Goal: Task Accomplishment & Management: Manage account settings

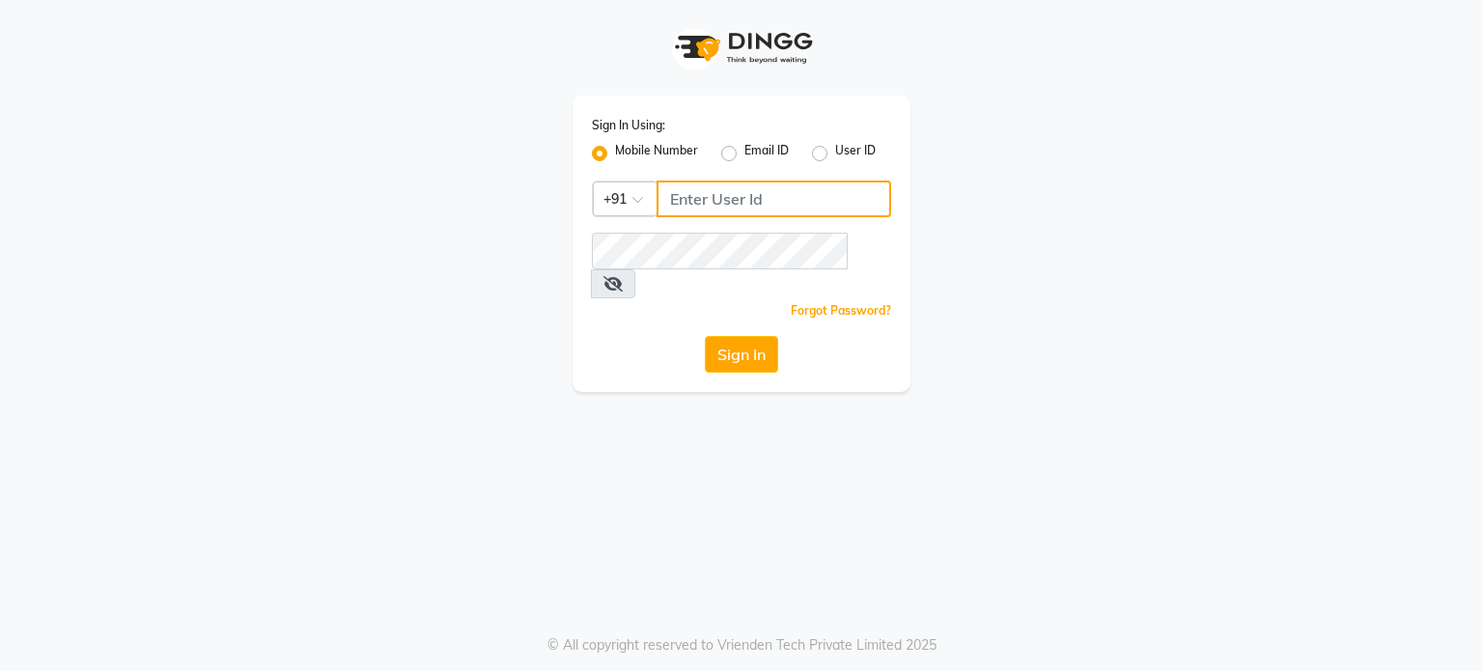
click at [819, 185] on input "Username" at bounding box center [774, 199] width 235 height 37
type input "2"
type input "0"
paste input "6"
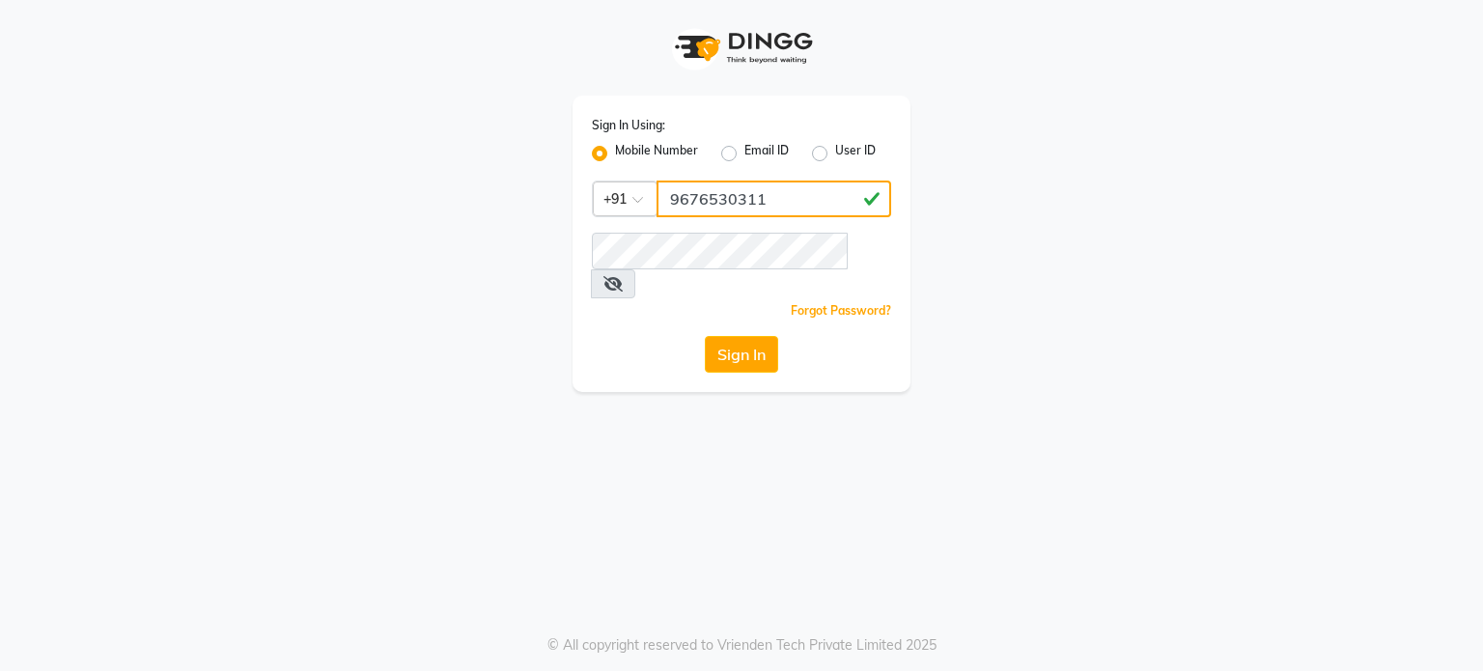
click at [725, 192] on input "9676530311" at bounding box center [774, 199] width 235 height 37
type input "9676530311"
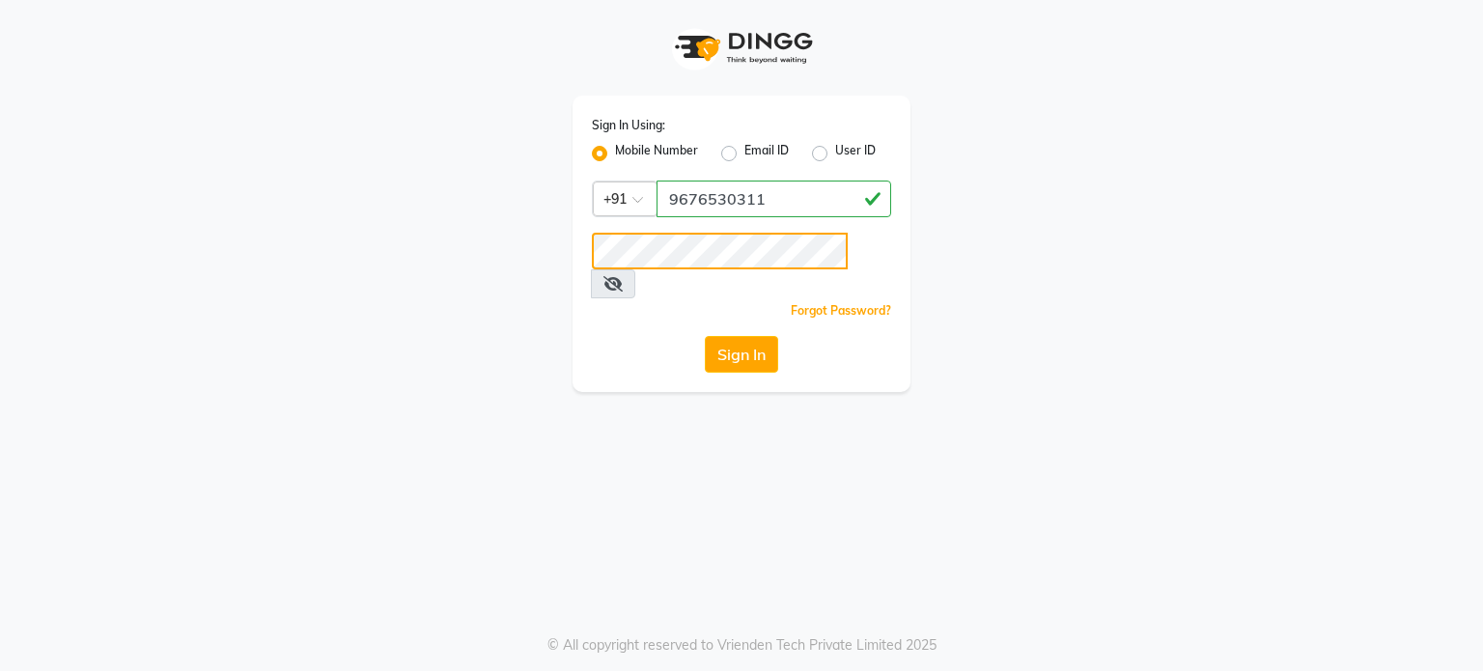
click at [705, 336] on button "Sign In" at bounding box center [741, 354] width 73 height 37
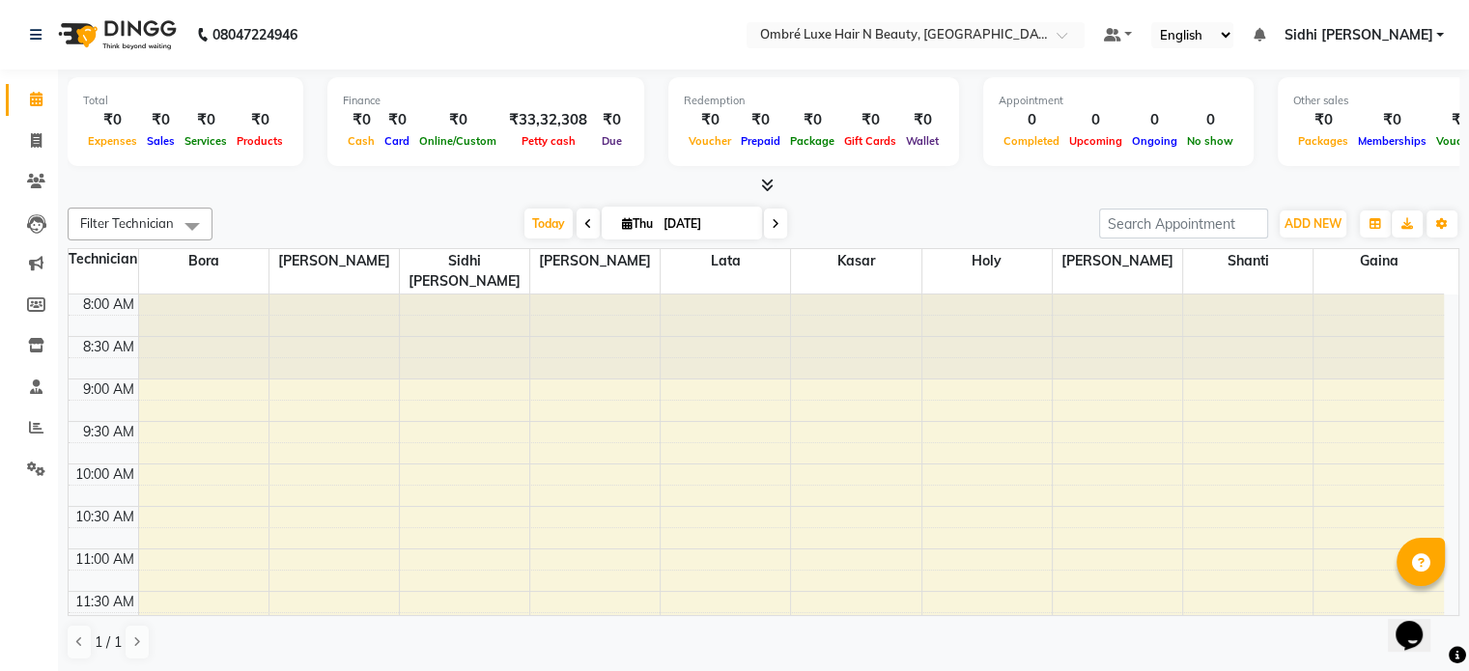
click at [52, 429] on li "Reports" at bounding box center [29, 428] width 58 height 42
click at [41, 424] on icon at bounding box center [36, 427] width 14 height 14
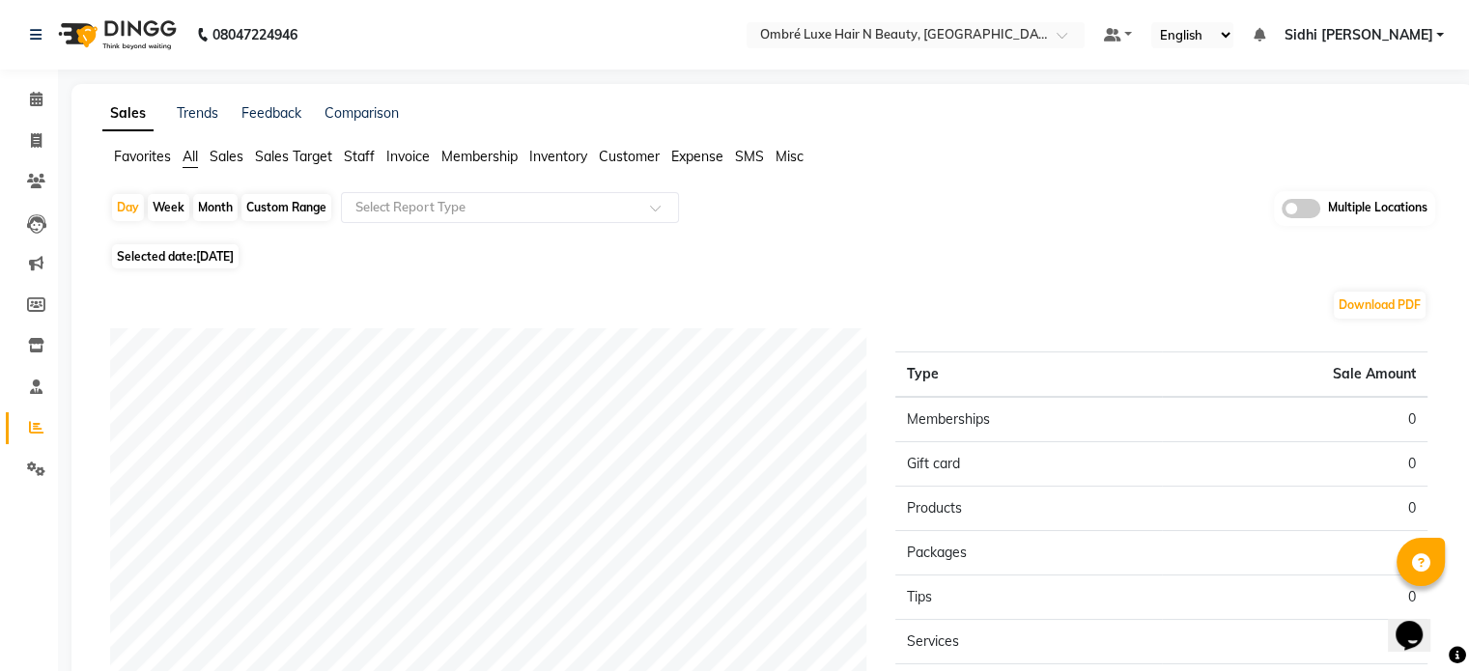
click at [221, 210] on div "Month" at bounding box center [215, 207] width 44 height 27
select select "9"
select select "2025"
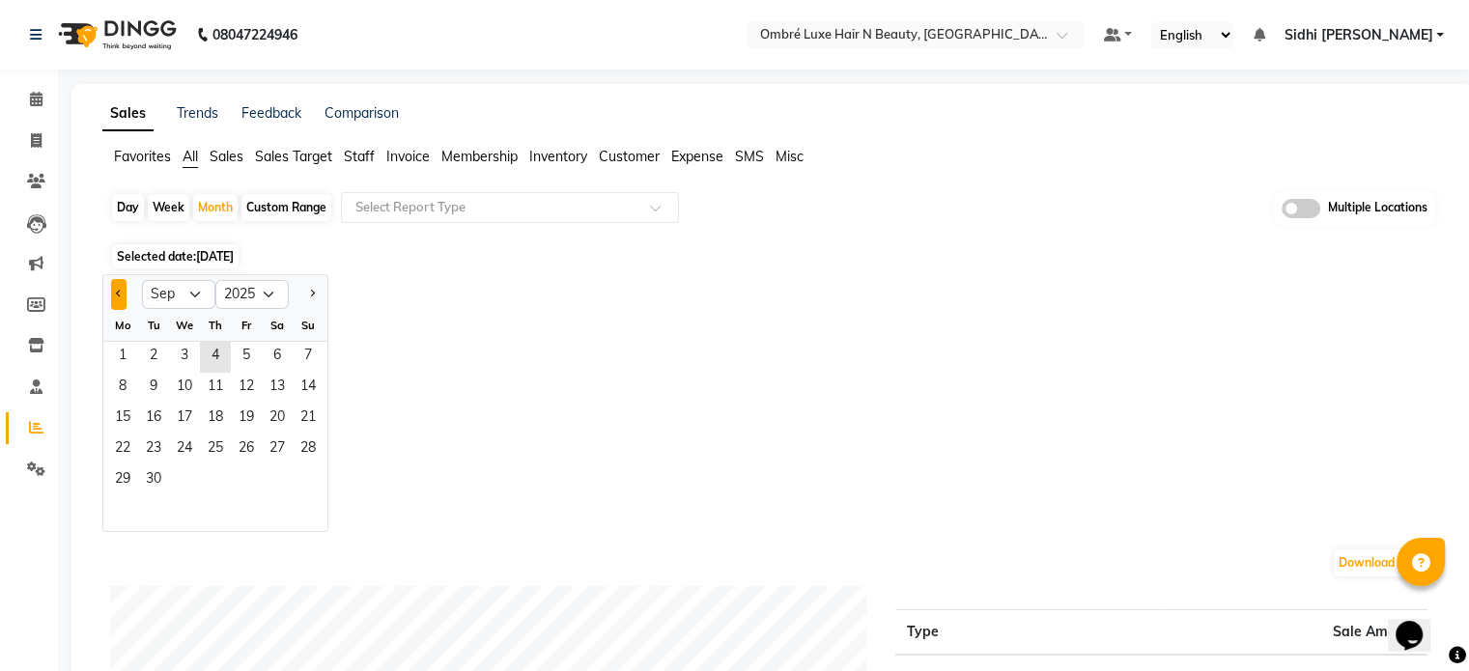
click at [125, 289] on button "Previous month" at bounding box center [118, 294] width 15 height 31
select select "8"
click at [240, 362] on span "1" at bounding box center [246, 357] width 31 height 31
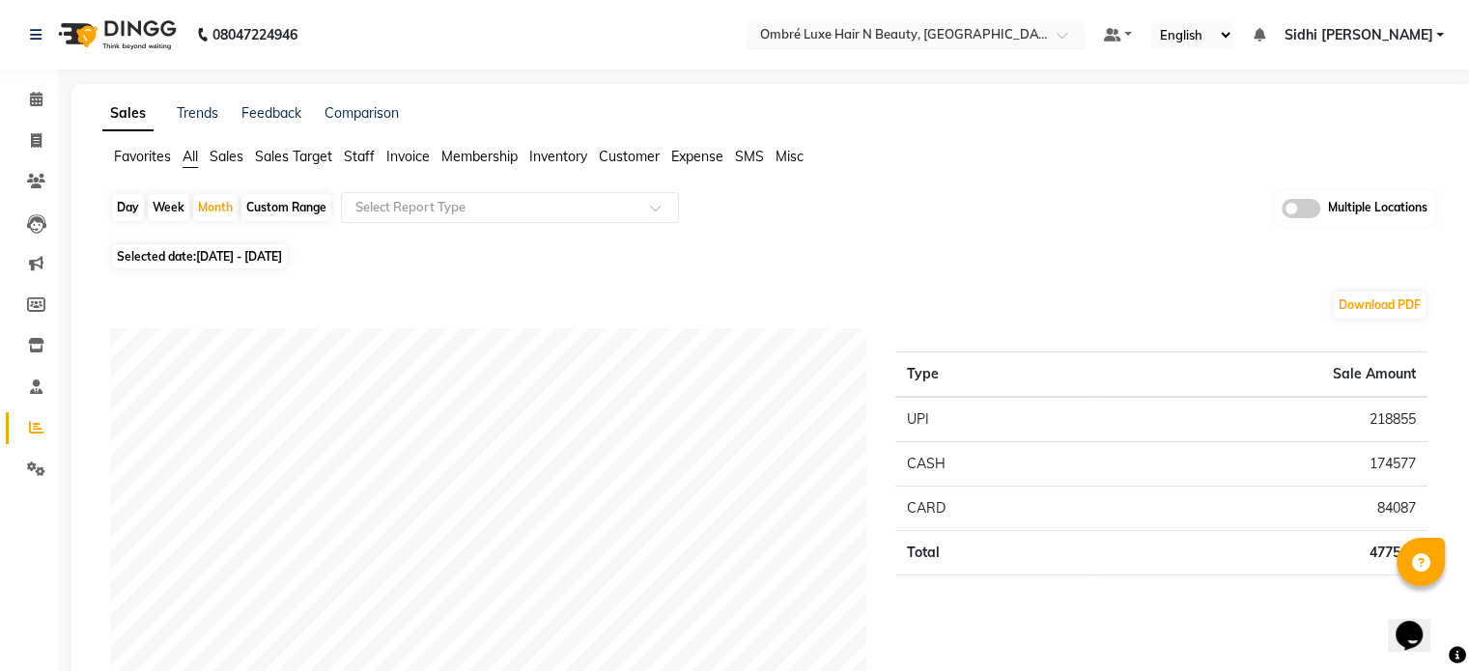
click at [996, 37] on input "text" at bounding box center [896, 36] width 280 height 19
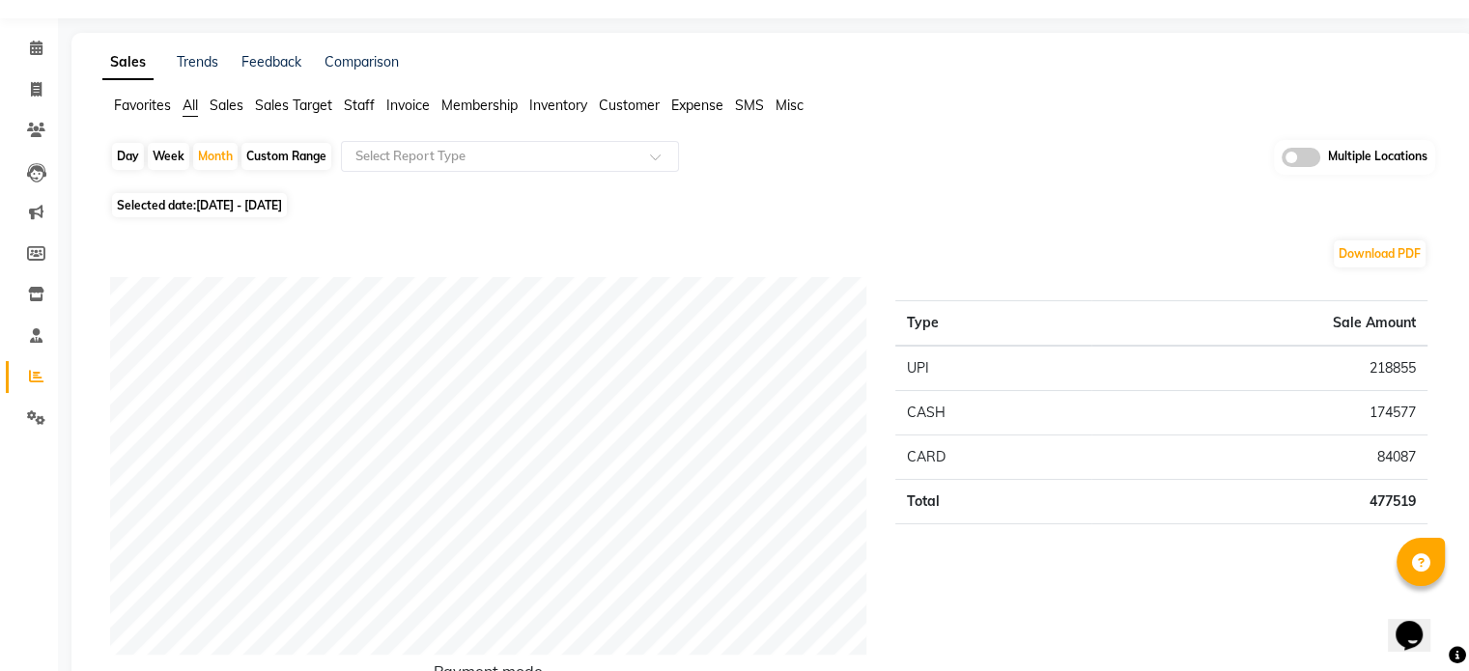
scroll to position [54, 0]
